Goal: Use online tool/utility: Utilize a website feature to perform a specific function

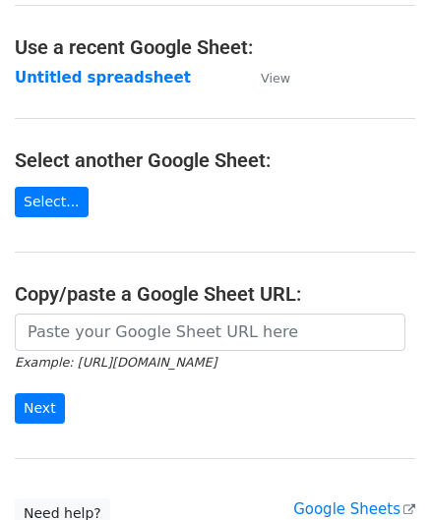
scroll to position [197, 0]
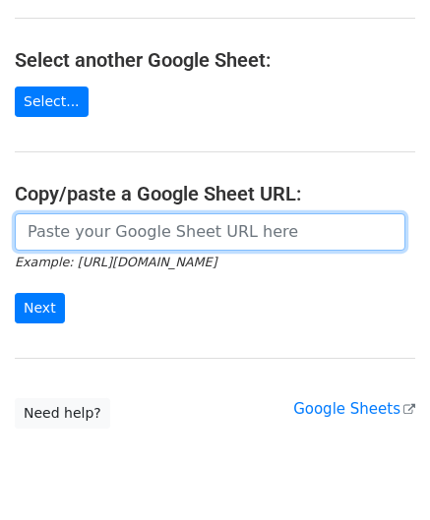
drag, startPoint x: 90, startPoint y: 232, endPoint x: 110, endPoint y: 221, distance: 22.4
click at [90, 232] on input "url" at bounding box center [210, 231] width 390 height 37
paste input "https://docs.google.com/spreadsheets/d/1_keHh8U-0a09WtXBsUDFSSKVT8uVB_hQxSUA6ad…"
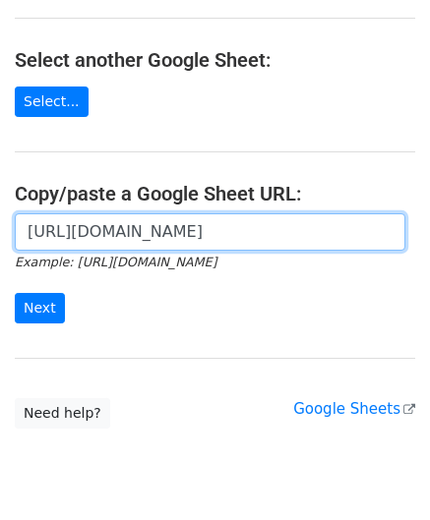
scroll to position [0, 437]
type input "https://docs.google.com/spreadsheets/d/1_keHh8U-0a09WtXBsUDFSSKVT8uVB_hQxSUA6ad…"
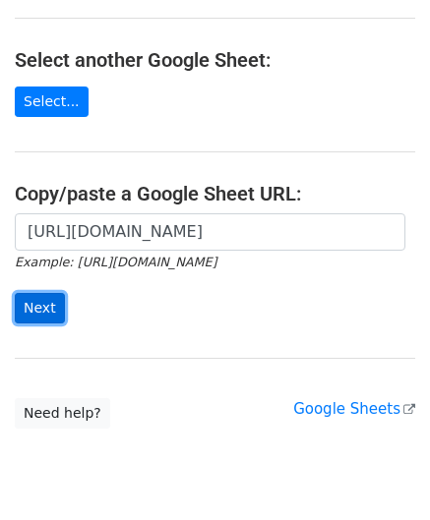
click at [52, 302] on input "Next" at bounding box center [40, 308] width 50 height 30
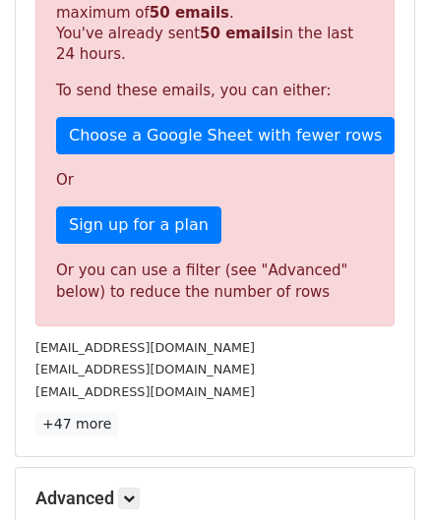
scroll to position [629, 0]
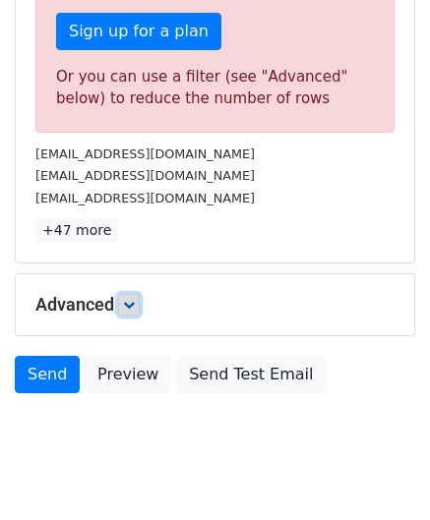
click at [125, 300] on link at bounding box center [129, 305] width 22 height 22
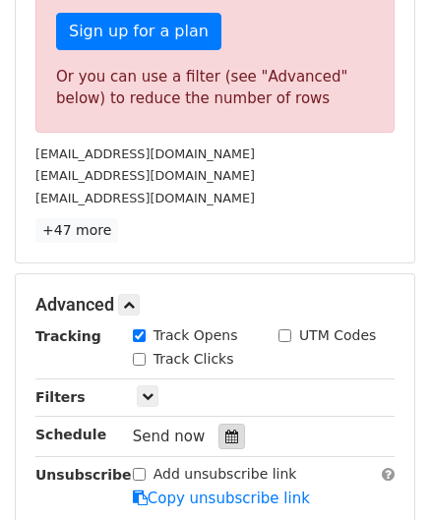
click at [226, 437] on icon at bounding box center [231, 437] width 13 height 14
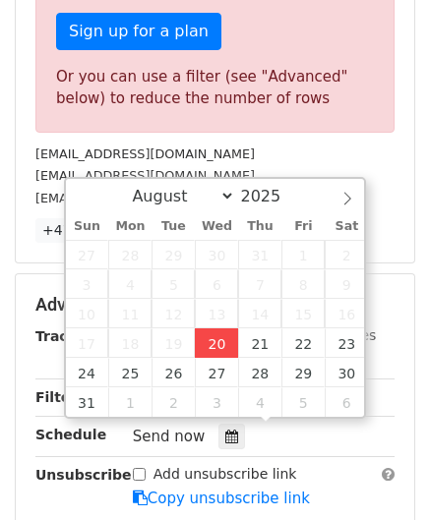
type input "[DATE] 12:00"
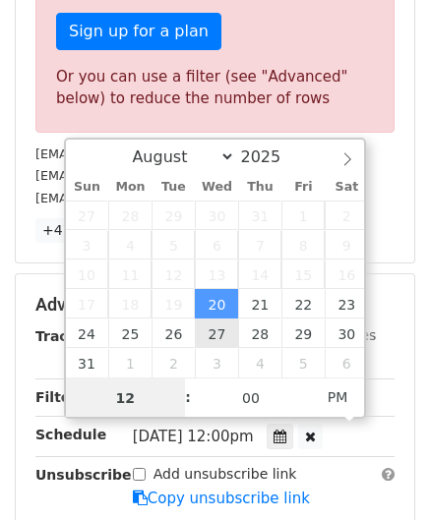
paste input "5"
type input "5"
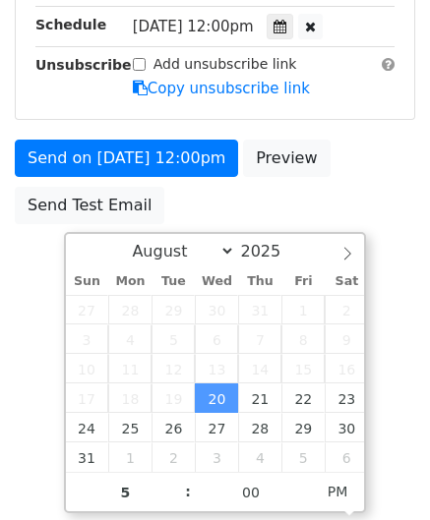
type input "[DATE] 17:00"
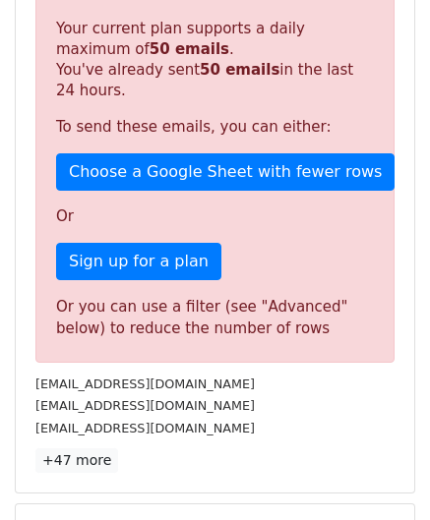
scroll to position [902, 0]
